Goal: Navigation & Orientation: Find specific page/section

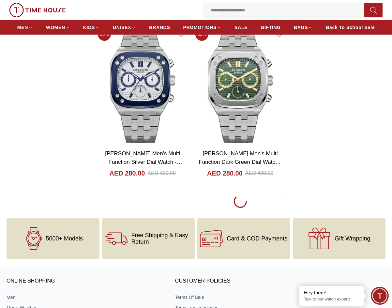
scroll to position [1238, 0]
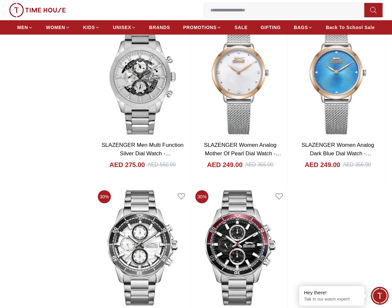
scroll to position [1108, 0]
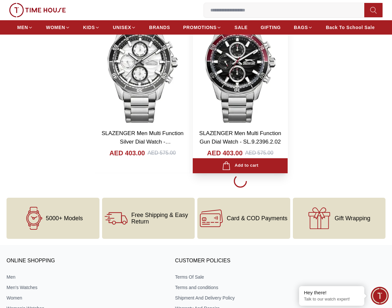
scroll to position [1271, 0]
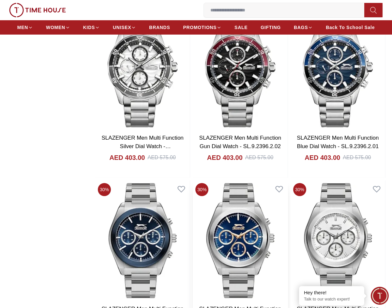
scroll to position [1238, 0]
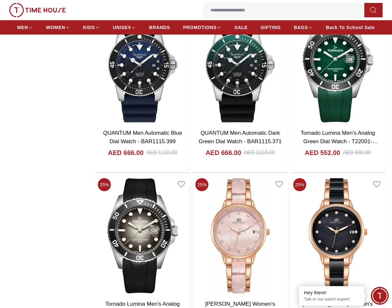
scroll to position [2769, 0]
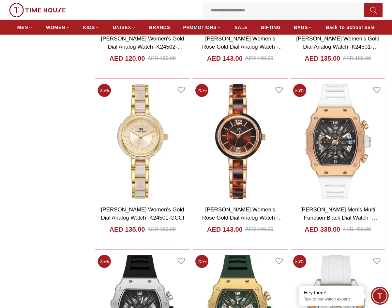
scroll to position [3518, 0]
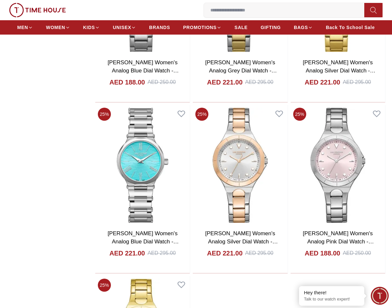
scroll to position [5440, 0]
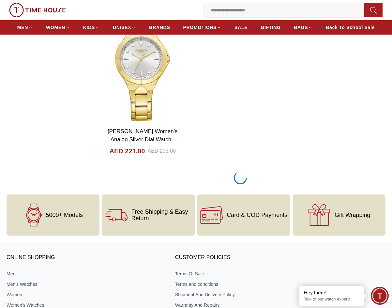
scroll to position [5863, 0]
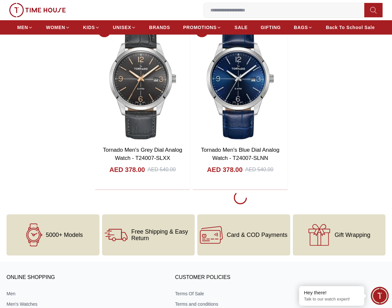
scroll to position [8046, 0]
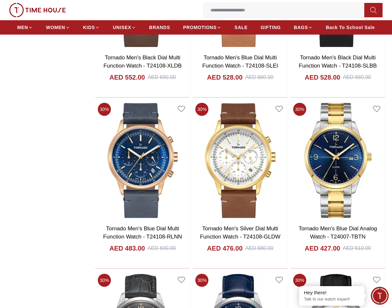
scroll to position [7818, 0]
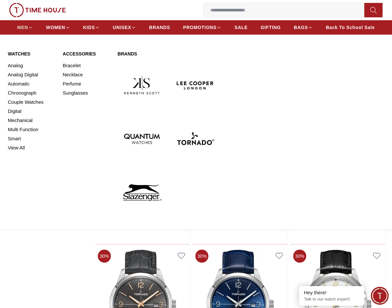
click at [22, 27] on span "MEN" at bounding box center [22, 27] width 11 height 7
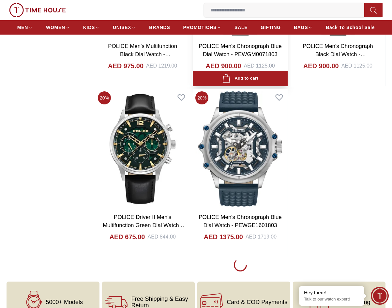
scroll to position [1043, 0]
